Goal: Information Seeking & Learning: Learn about a topic

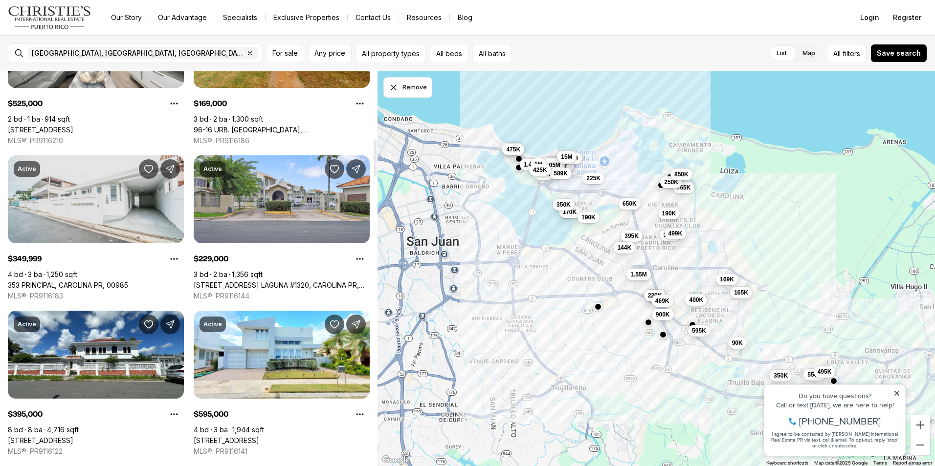
scroll to position [733, 0]
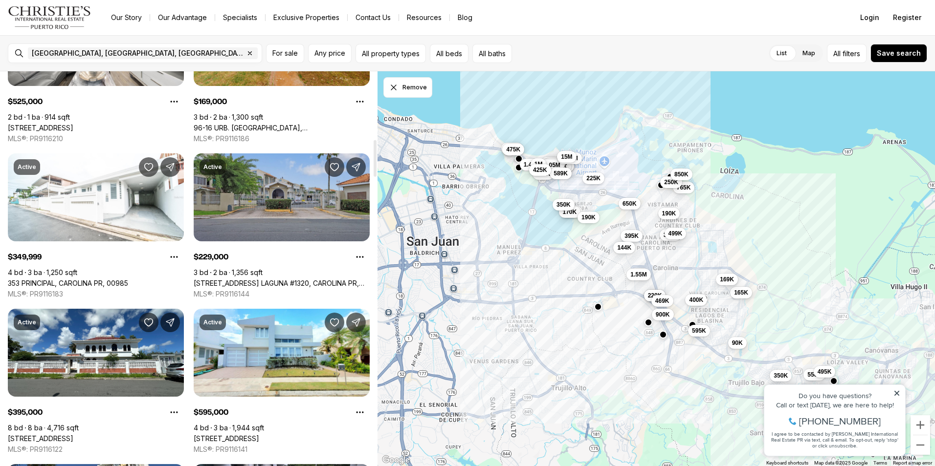
click at [302, 279] on link "[STREET_ADDRESS] LAGUNA #1320, CAROLINA PR, 00979" at bounding box center [282, 283] width 176 height 9
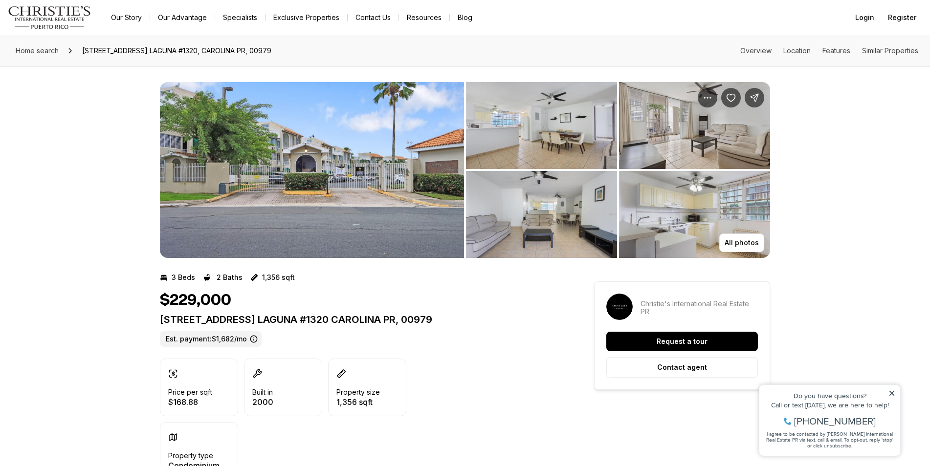
click at [344, 211] on img "View image gallery" at bounding box center [312, 170] width 304 height 176
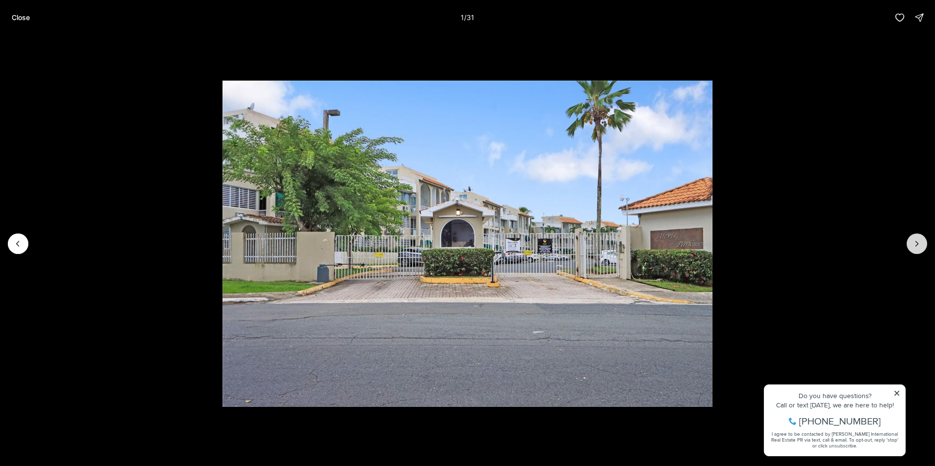
click at [913, 243] on icon "Next slide" at bounding box center [917, 244] width 10 height 10
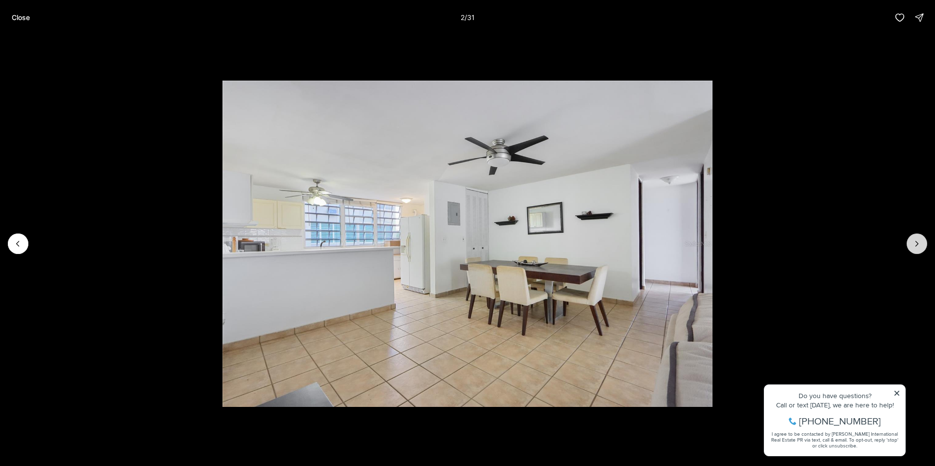
click at [913, 243] on icon "Next slide" at bounding box center [917, 244] width 10 height 10
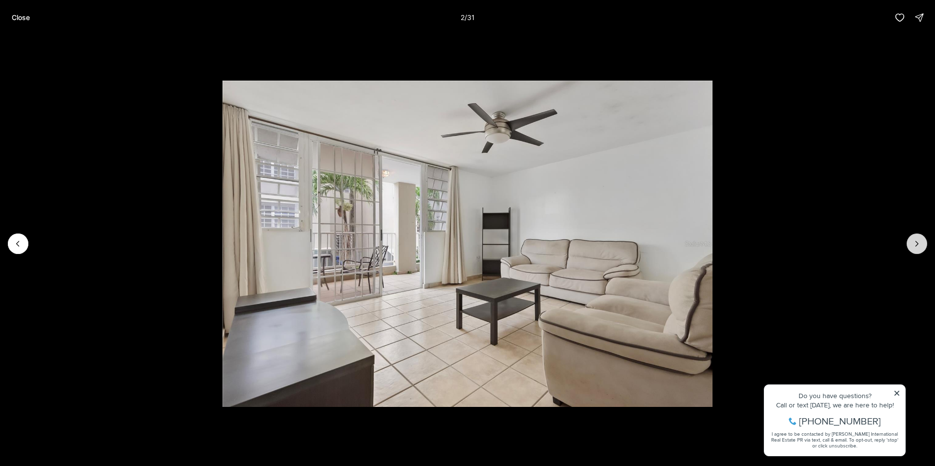
click at [913, 243] on icon "Next slide" at bounding box center [917, 244] width 10 height 10
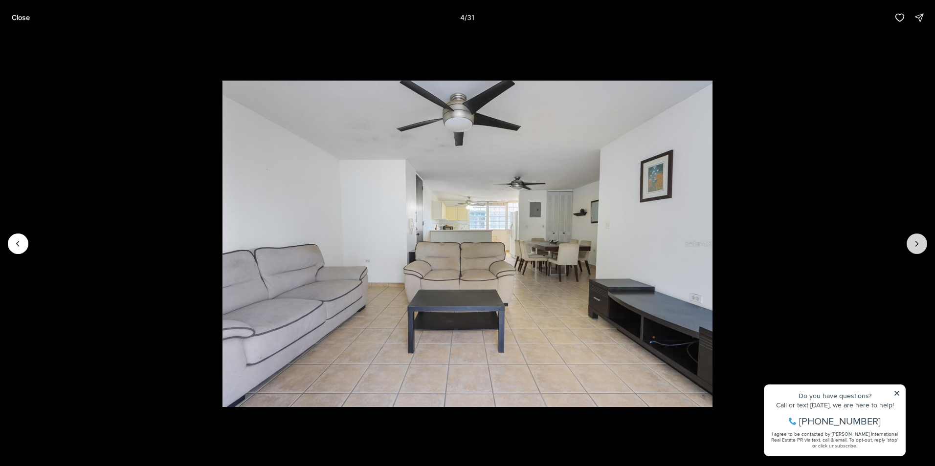
click at [913, 243] on icon "Next slide" at bounding box center [917, 244] width 10 height 10
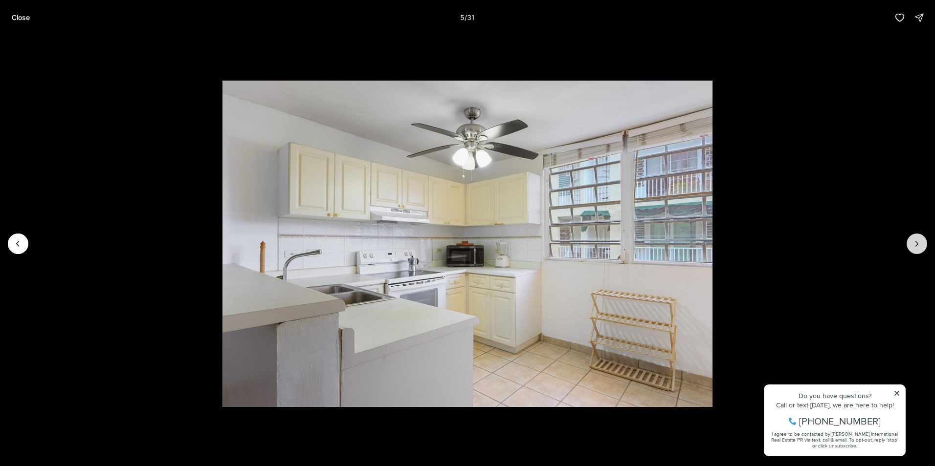
click at [913, 243] on icon "Next slide" at bounding box center [917, 244] width 10 height 10
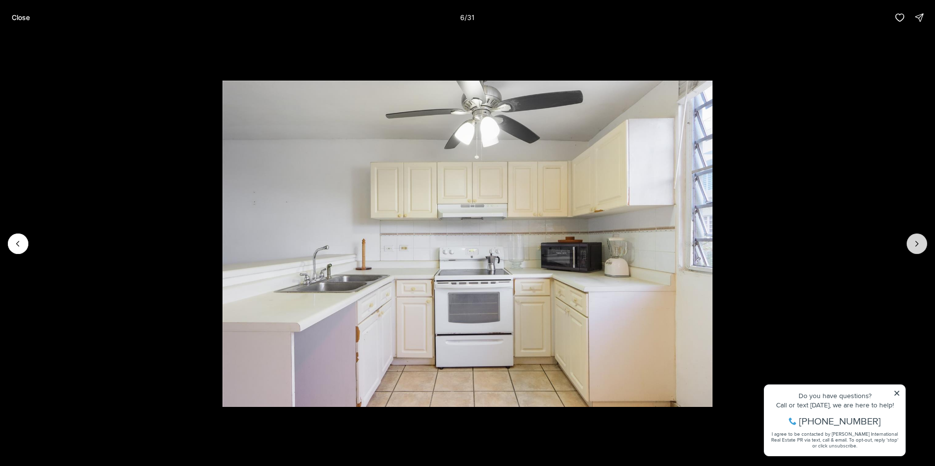
click at [913, 243] on icon "Next slide" at bounding box center [917, 244] width 10 height 10
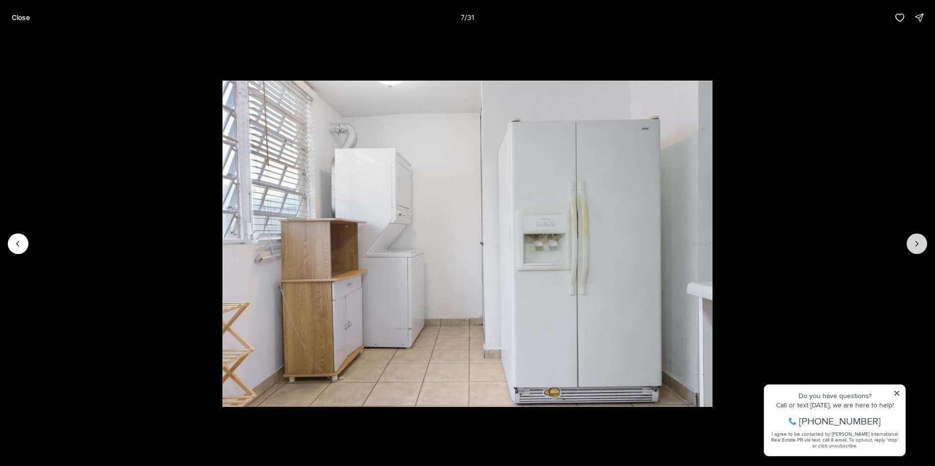
click at [913, 243] on icon "Next slide" at bounding box center [917, 244] width 10 height 10
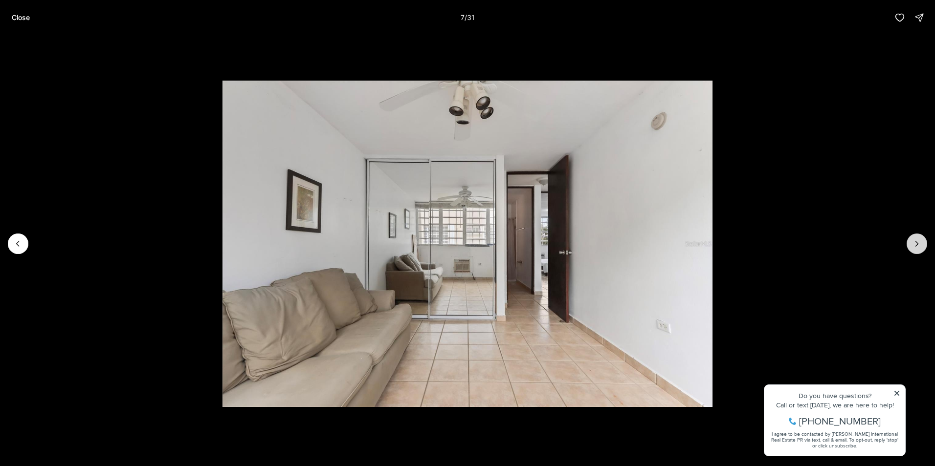
click at [913, 243] on icon "Next slide" at bounding box center [917, 244] width 10 height 10
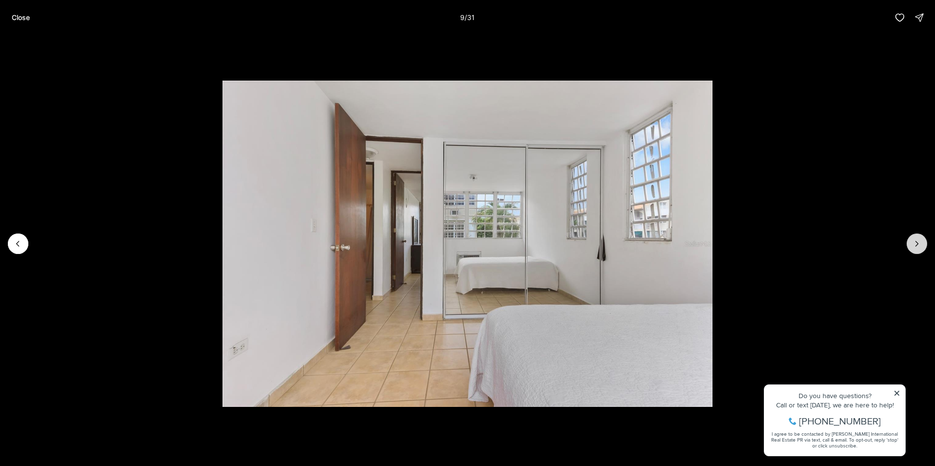
click at [913, 243] on icon "Next slide" at bounding box center [917, 244] width 10 height 10
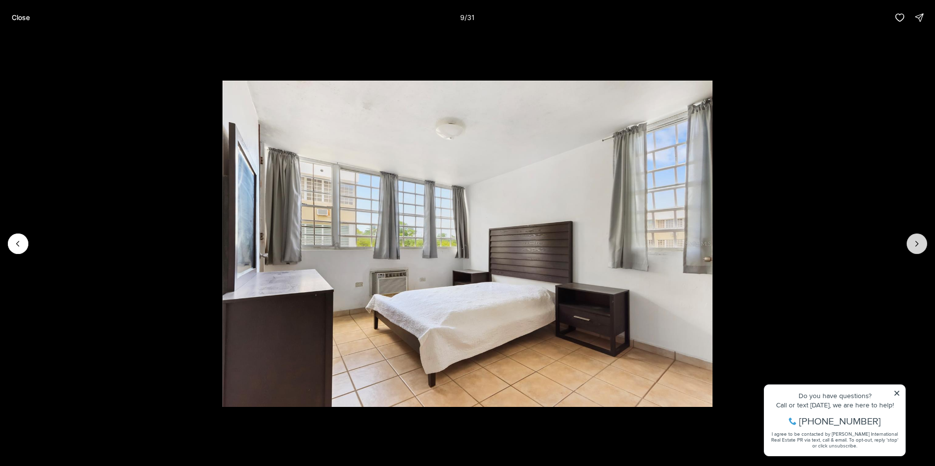
click at [912, 243] on icon "Next slide" at bounding box center [917, 244] width 10 height 10
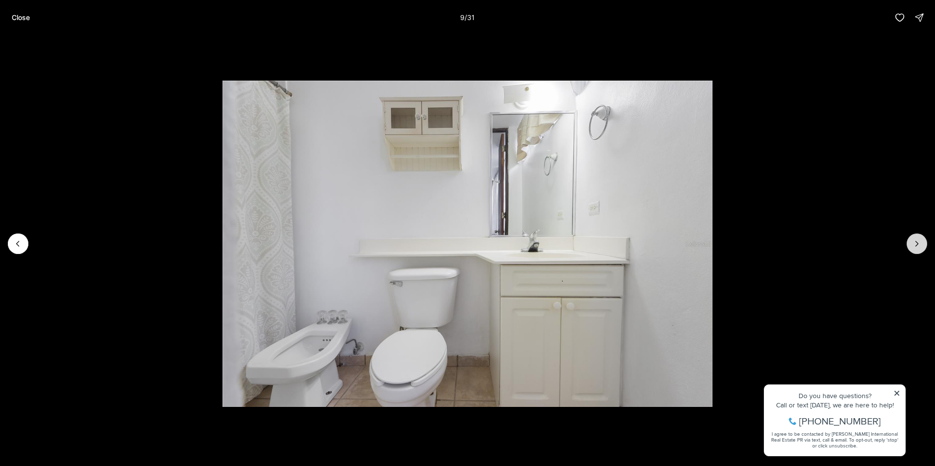
click at [912, 243] on icon "Next slide" at bounding box center [917, 244] width 10 height 10
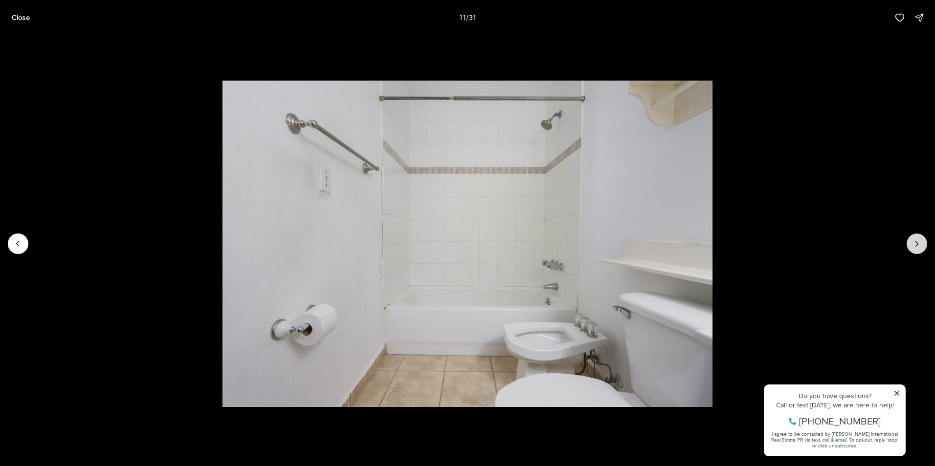
click at [912, 243] on icon "Next slide" at bounding box center [917, 244] width 10 height 10
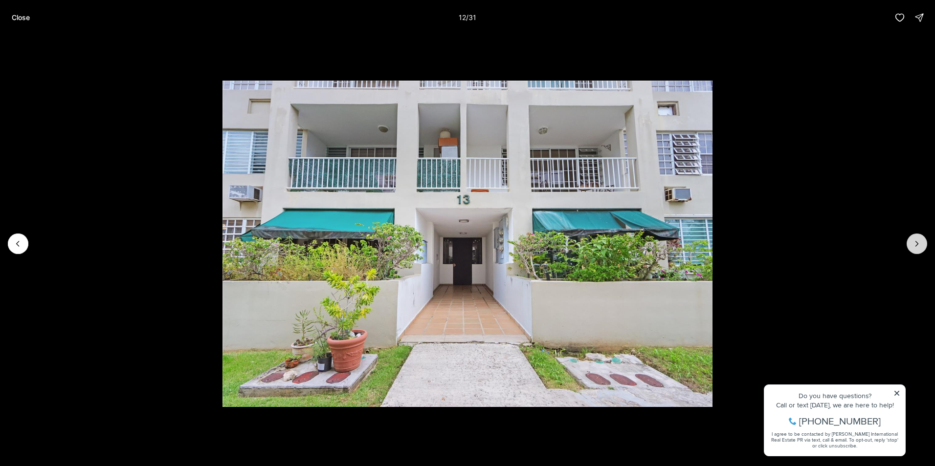
click at [912, 243] on icon "Next slide" at bounding box center [917, 244] width 10 height 10
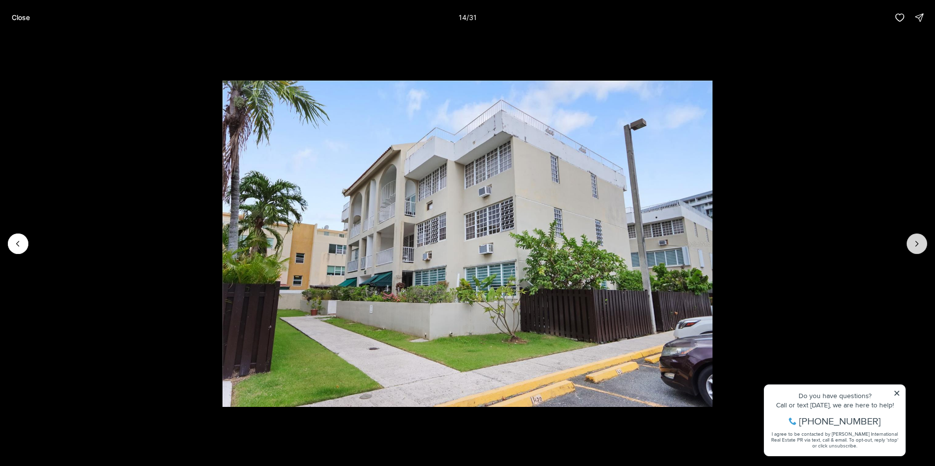
click at [912, 243] on icon "Next slide" at bounding box center [917, 244] width 10 height 10
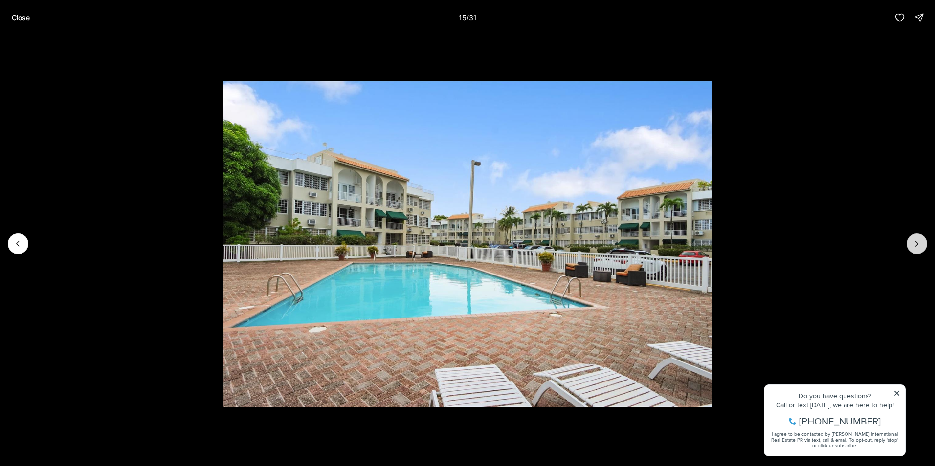
click at [912, 243] on icon "Next slide" at bounding box center [917, 244] width 10 height 10
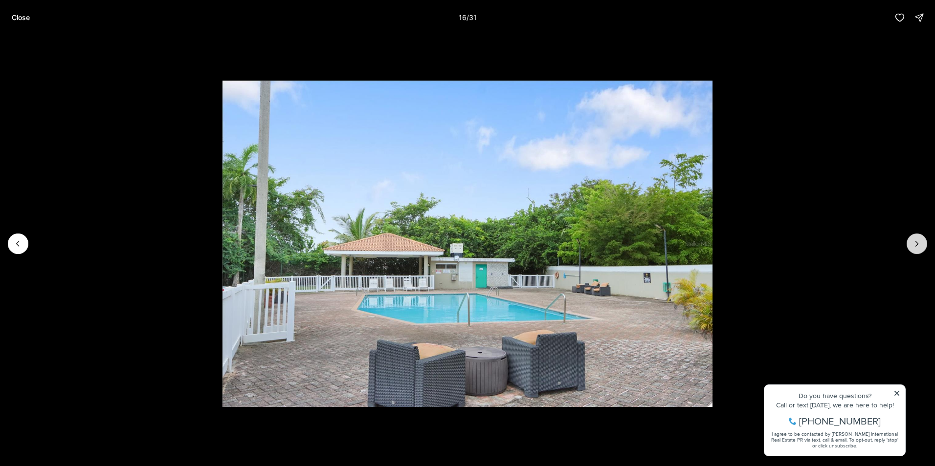
click at [912, 243] on icon "Next slide" at bounding box center [917, 244] width 10 height 10
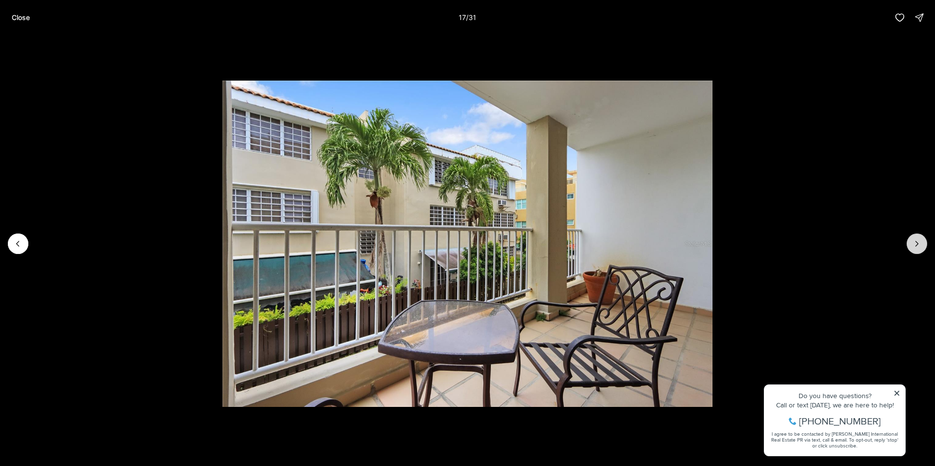
click at [912, 243] on icon "Next slide" at bounding box center [917, 244] width 10 height 10
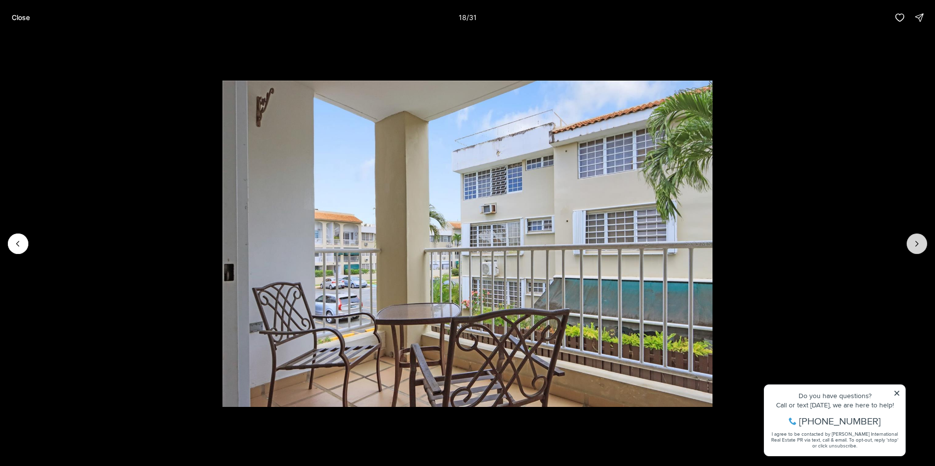
click at [912, 243] on icon "Next slide" at bounding box center [917, 244] width 10 height 10
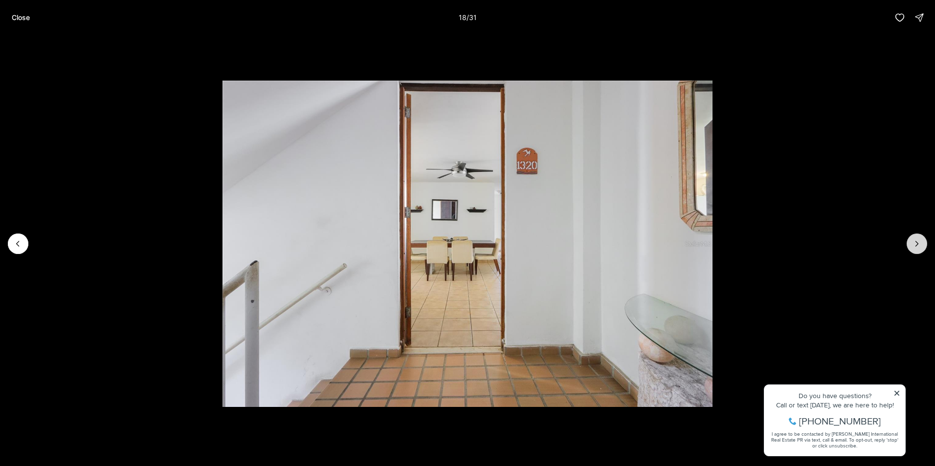
click at [912, 243] on icon "Next slide" at bounding box center [917, 244] width 10 height 10
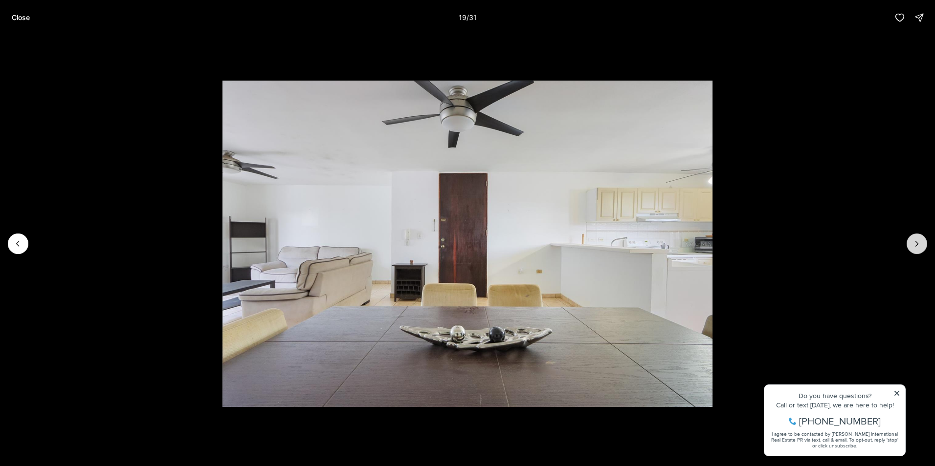
click at [912, 243] on icon "Next slide" at bounding box center [917, 244] width 10 height 10
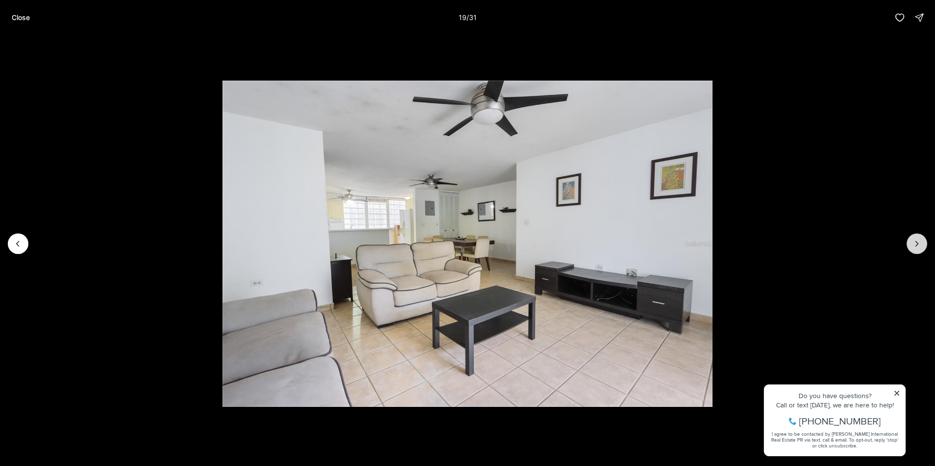
click at [912, 243] on icon "Next slide" at bounding box center [917, 244] width 10 height 10
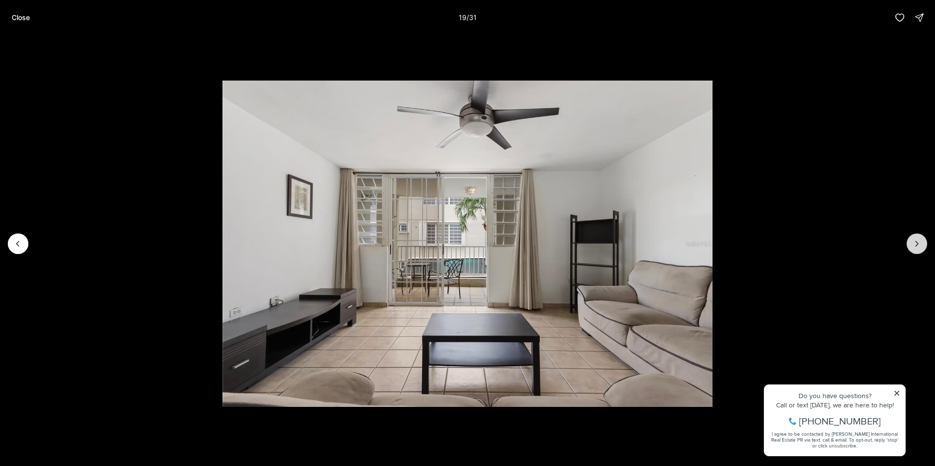
click at [912, 243] on icon "Next slide" at bounding box center [917, 244] width 10 height 10
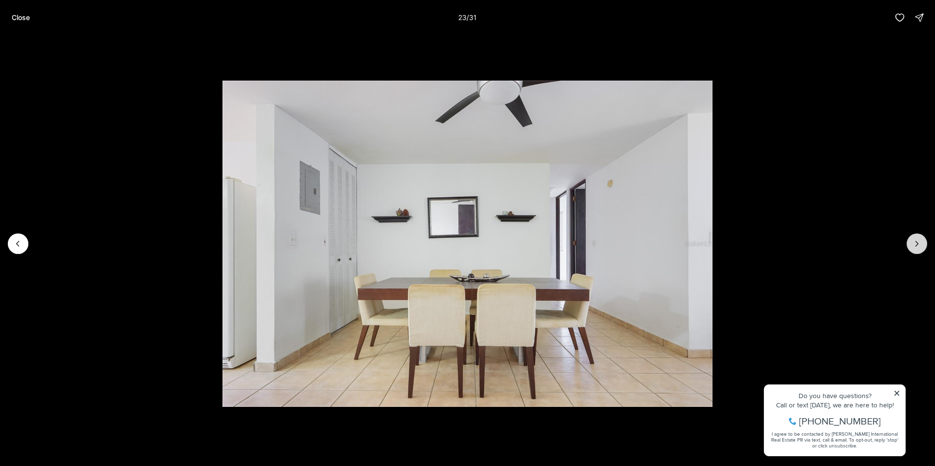
click at [912, 243] on icon "Next slide" at bounding box center [917, 244] width 10 height 10
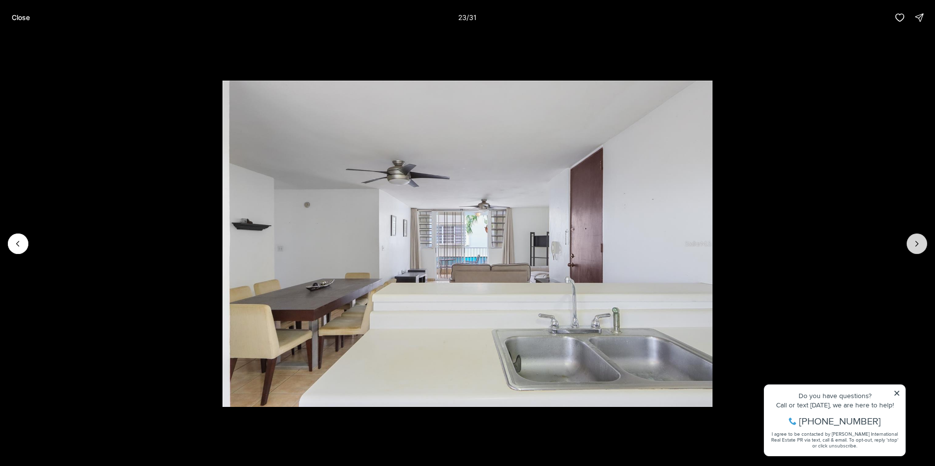
click at [912, 243] on icon "Next slide" at bounding box center [917, 244] width 10 height 10
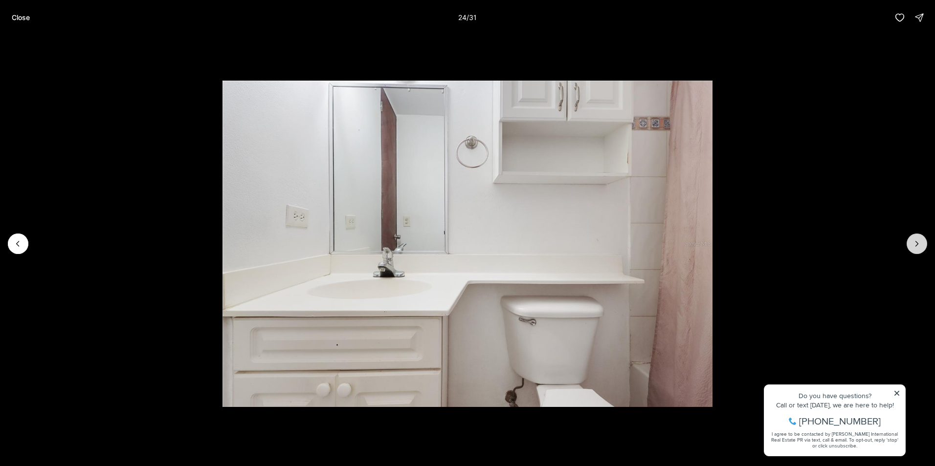
click at [912, 243] on icon "Next slide" at bounding box center [917, 244] width 10 height 10
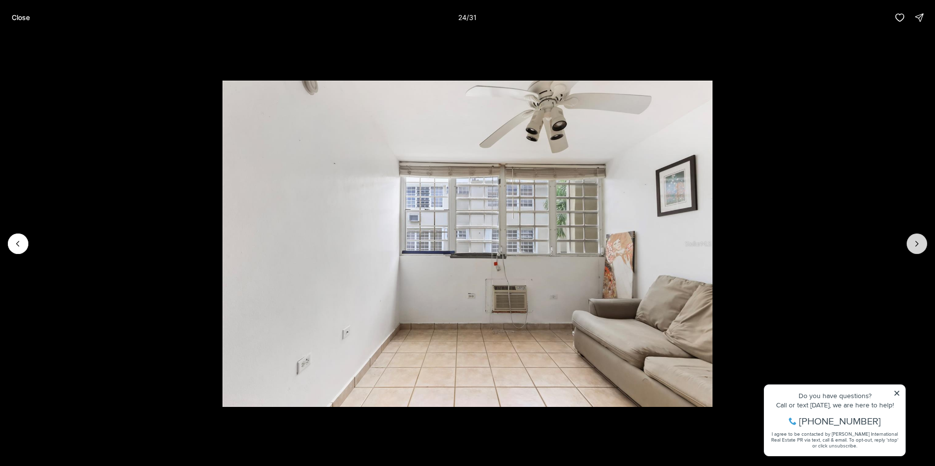
click at [912, 243] on icon "Next slide" at bounding box center [917, 244] width 10 height 10
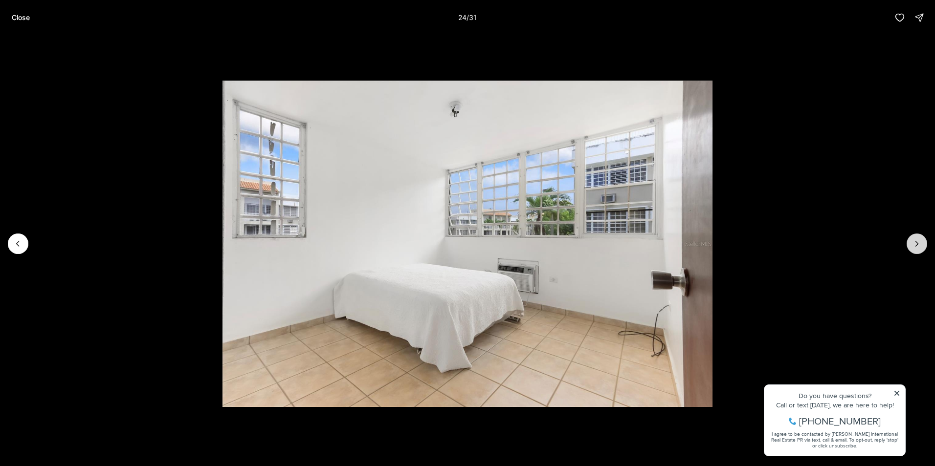
click at [912, 243] on icon "Next slide" at bounding box center [917, 244] width 10 height 10
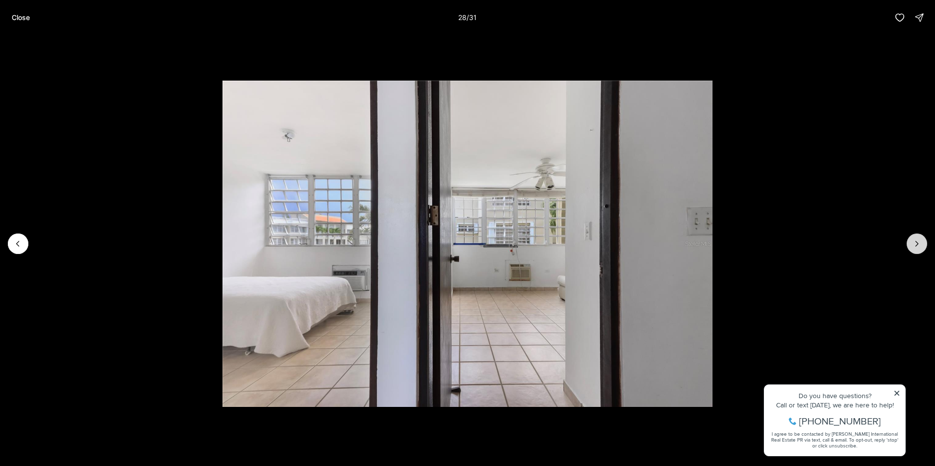
click at [912, 243] on icon "Next slide" at bounding box center [917, 244] width 10 height 10
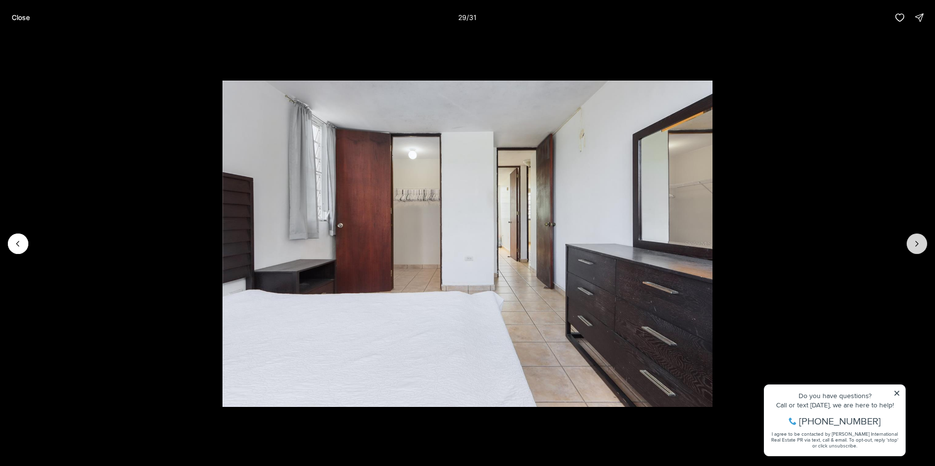
click at [912, 243] on icon "Next slide" at bounding box center [917, 244] width 10 height 10
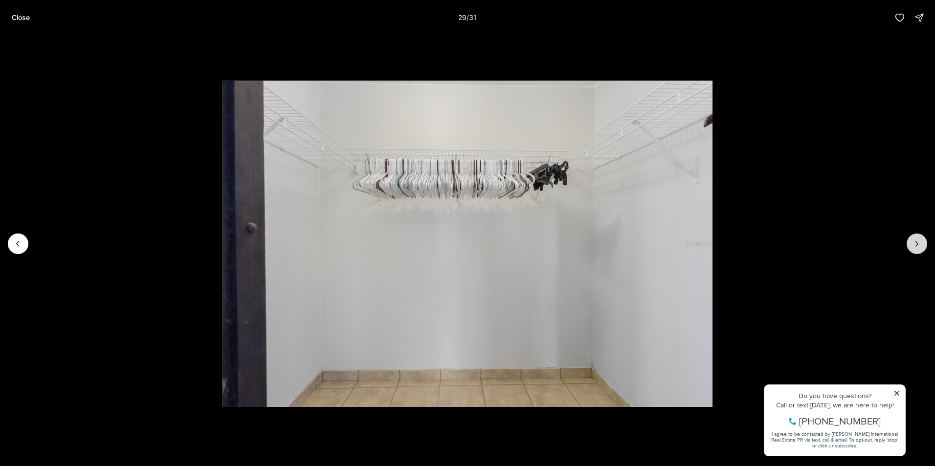
click at [912, 243] on icon "Next slide" at bounding box center [917, 244] width 10 height 10
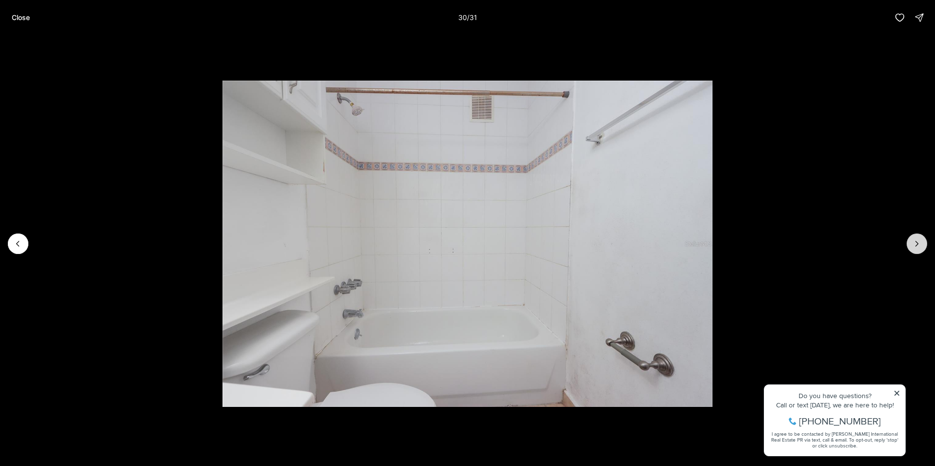
click at [912, 243] on icon "Next slide" at bounding box center [917, 244] width 10 height 10
click at [912, 243] on div at bounding box center [916, 244] width 21 height 21
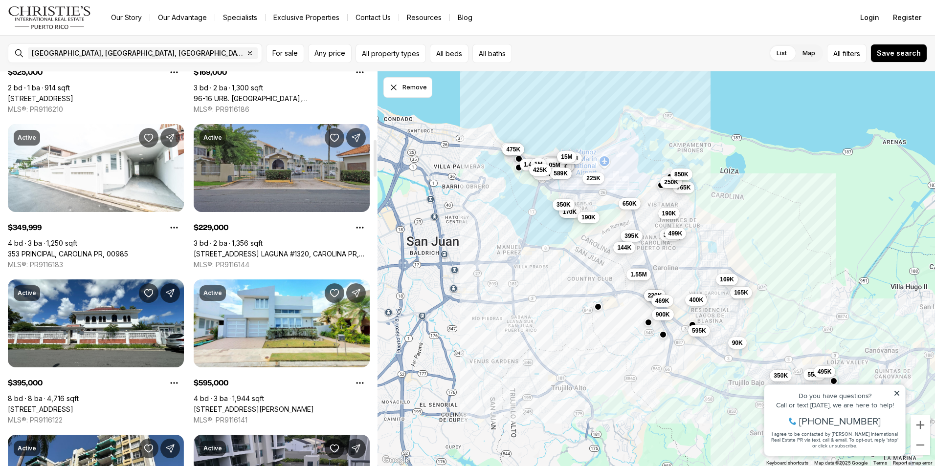
scroll to position [733, 0]
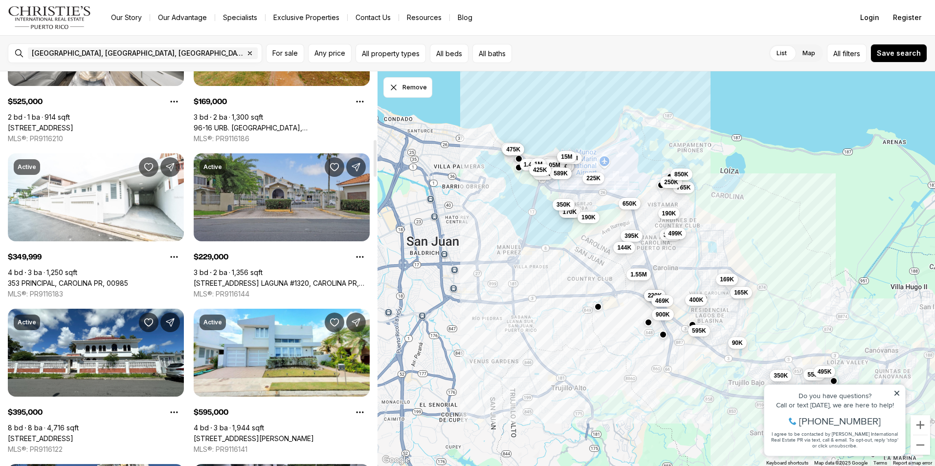
click at [307, 279] on link "[STREET_ADDRESS] LAGUNA #1320, CAROLINA PR, 00979" at bounding box center [282, 283] width 176 height 9
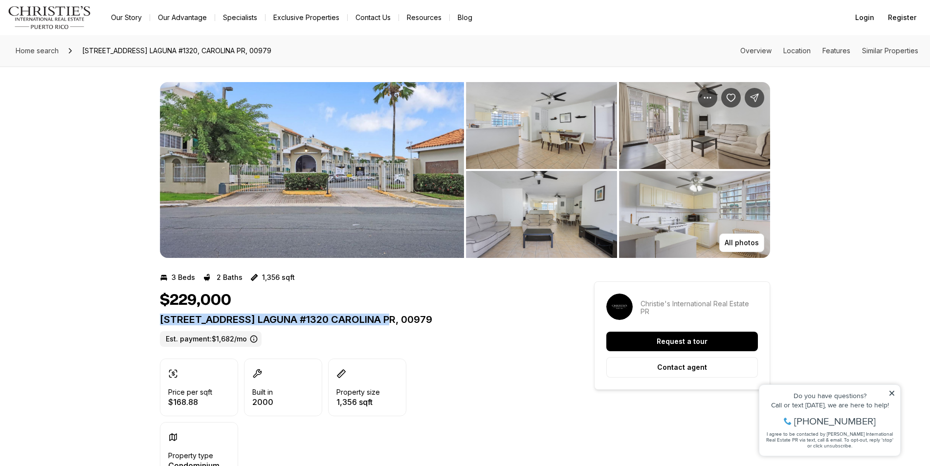
drag, startPoint x: 395, startPoint y: 318, endPoint x: 159, endPoint y: 316, distance: 236.2
drag, startPoint x: 159, startPoint y: 316, endPoint x: 165, endPoint y: 318, distance: 6.2
copy p "[STREET_ADDRESS] LAGUNA #1320 CAROLINA PR, 00979"
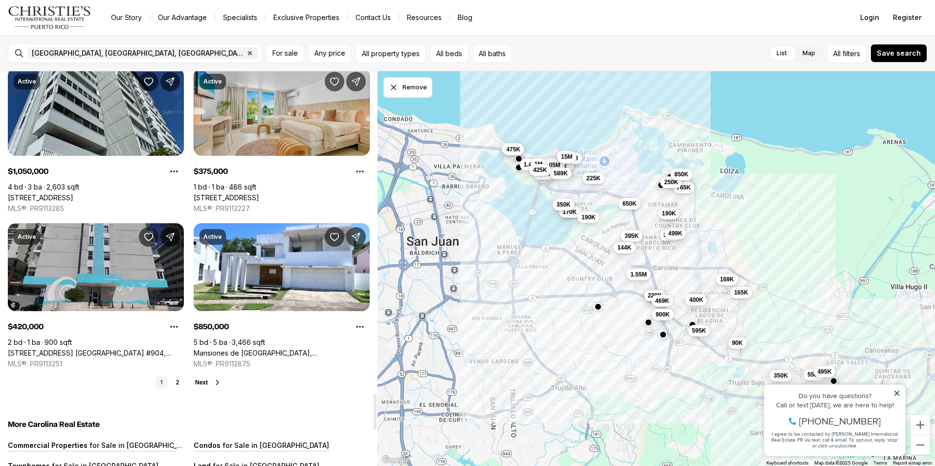
scroll to position [3520, 0]
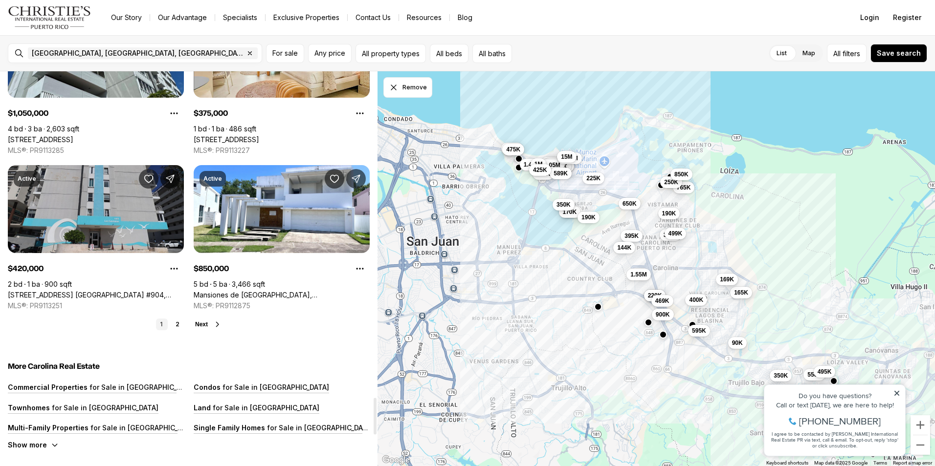
click at [214, 324] on icon at bounding box center [218, 325] width 8 height 8
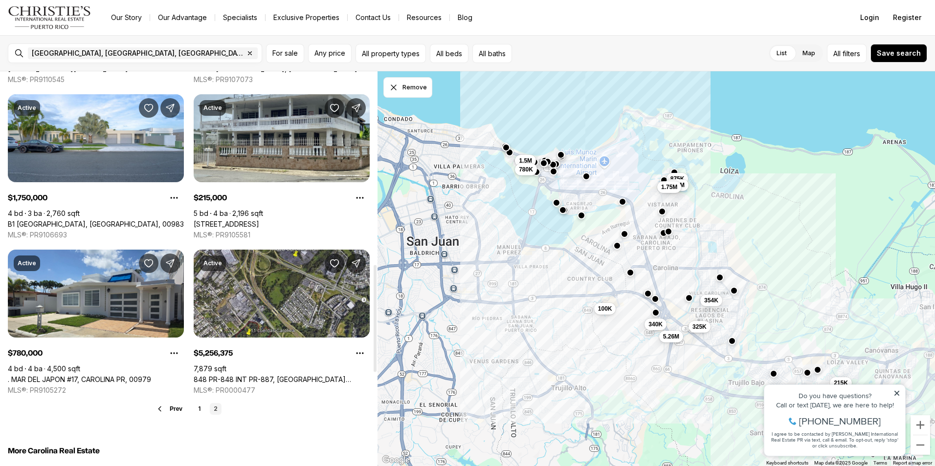
scroll to position [587, 0]
